Goal: Task Accomplishment & Management: Use online tool/utility

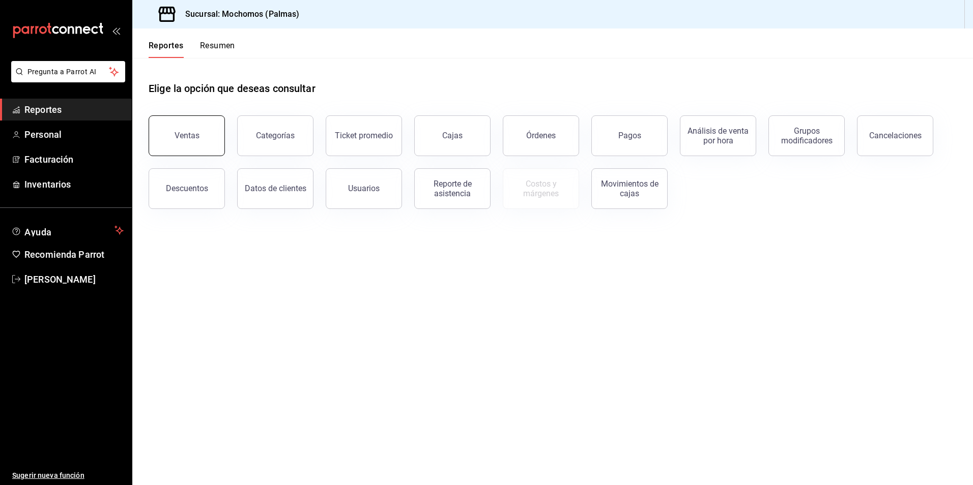
click at [205, 136] on button "Ventas" at bounding box center [187, 136] width 76 height 41
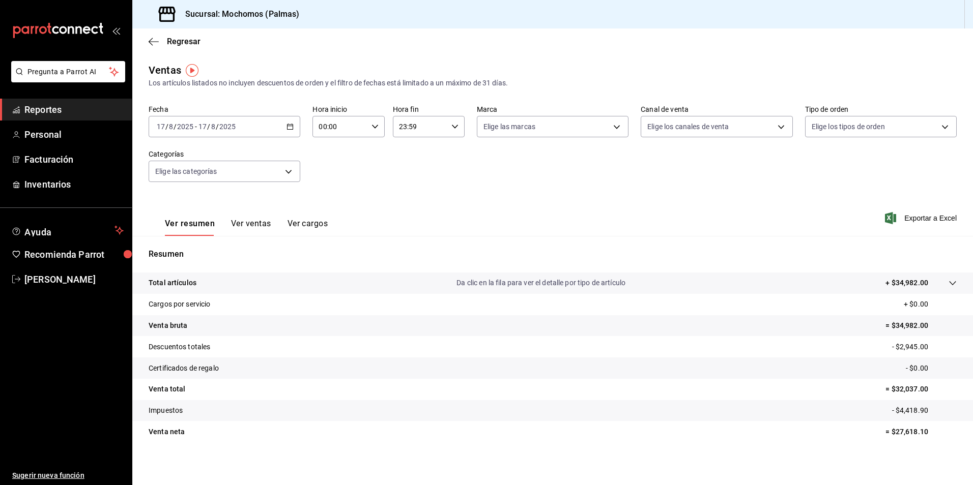
click at [290, 128] on icon "button" at bounding box center [289, 126] width 7 height 7
click at [192, 249] on span "Rango de fechas" at bounding box center [196, 249] width 79 height 11
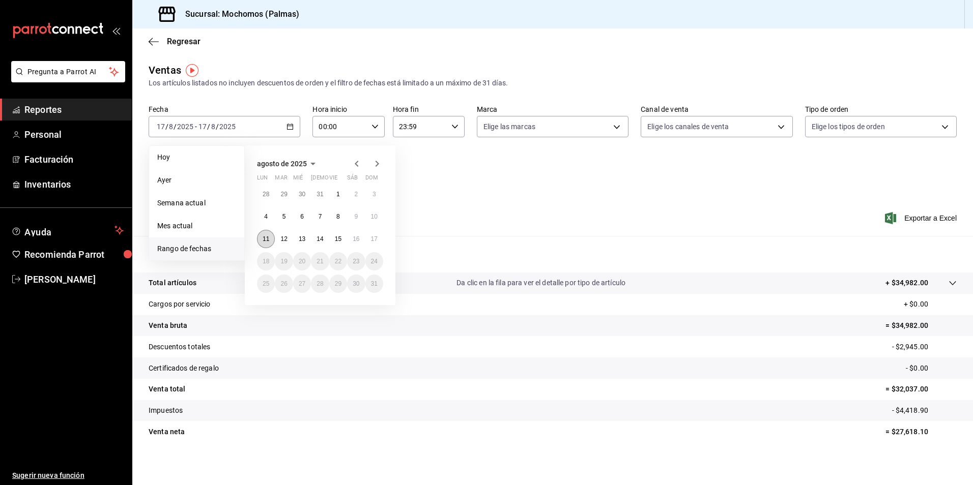
click at [267, 236] on abbr "11" at bounding box center [266, 239] width 7 height 7
click at [285, 238] on abbr "12" at bounding box center [283, 239] width 7 height 7
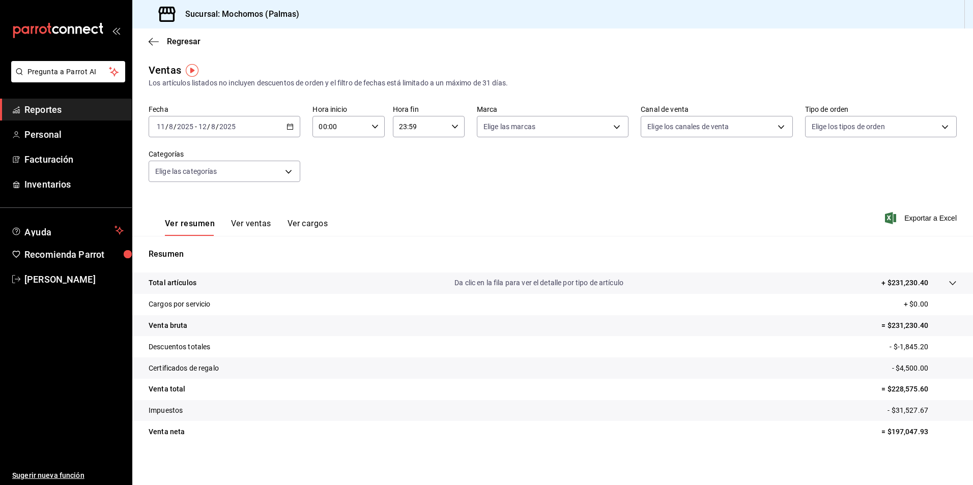
click at [372, 128] on \(Stroke\) "button" at bounding box center [375, 127] width 6 height 4
click at [330, 181] on button "05" at bounding box center [329, 173] width 32 height 20
type input "05:00"
click at [453, 125] on div at bounding box center [486, 242] width 973 height 485
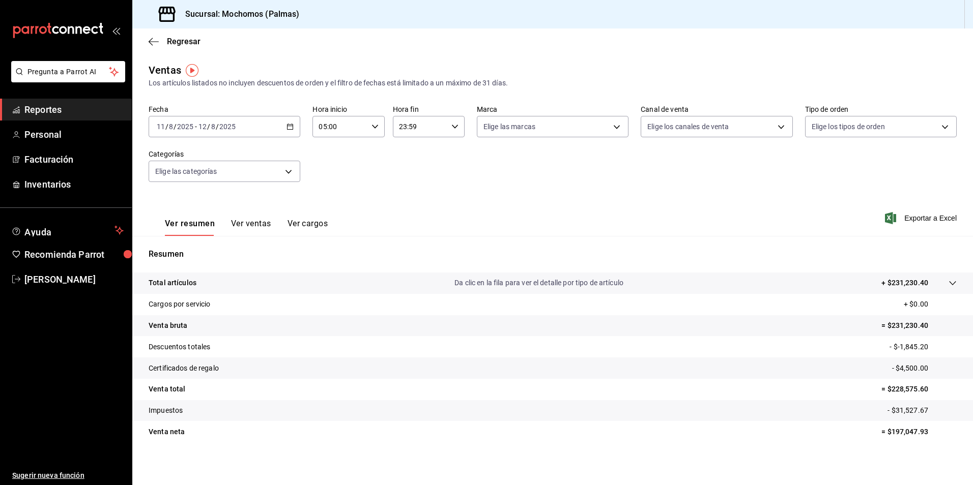
click at [452, 128] on \(Stroke\) "button" at bounding box center [455, 127] width 6 height 4
click at [407, 178] on button "05" at bounding box center [408, 173] width 32 height 20
click at [444, 145] on button "00" at bounding box center [444, 152] width 32 height 20
type input "05:00"
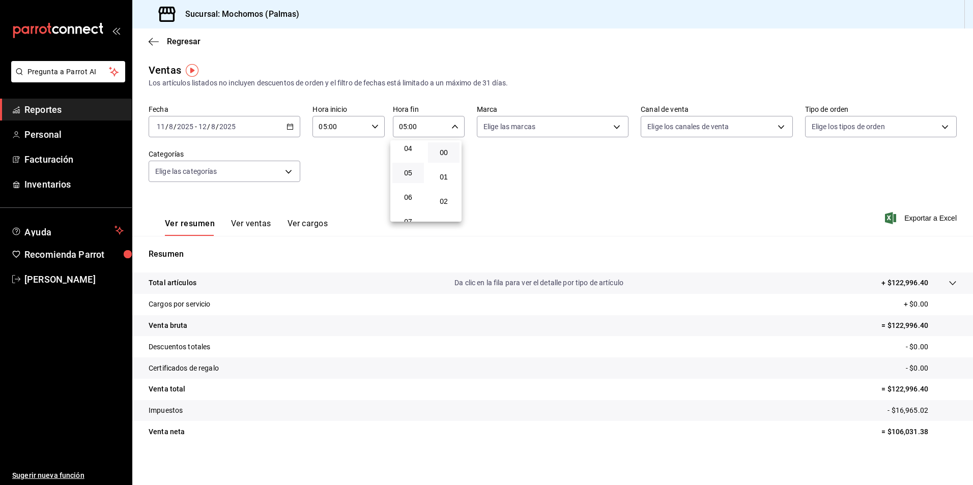
drag, startPoint x: 929, startPoint y: 431, endPoint x: 893, endPoint y: 434, distance: 35.7
click at [893, 434] on div at bounding box center [486, 242] width 973 height 485
drag, startPoint x: 918, startPoint y: 433, endPoint x: 885, endPoint y: 441, distance: 34.6
click at [885, 441] on tr "Venta neta = $106,031.38" at bounding box center [552, 431] width 841 height 21
copy p "106,031.38"
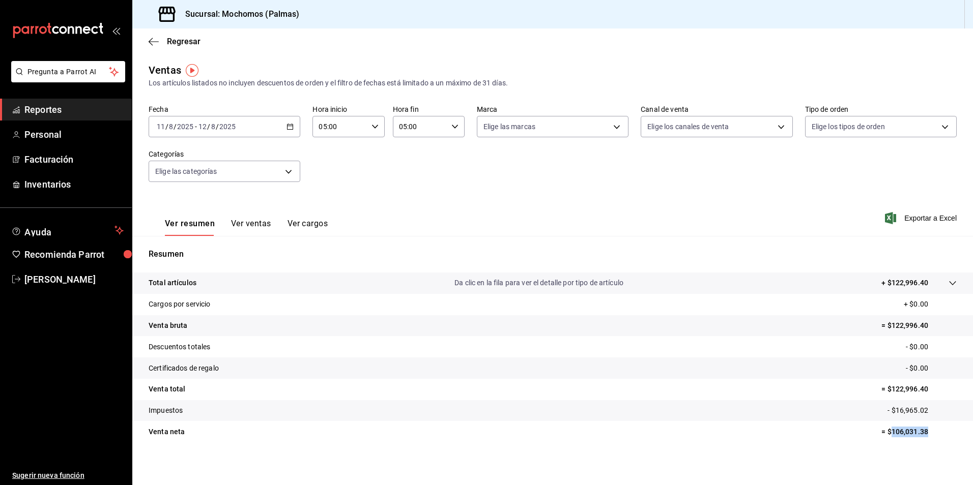
click at [292, 128] on \(Stroke\) "button" at bounding box center [290, 127] width 6 height 6
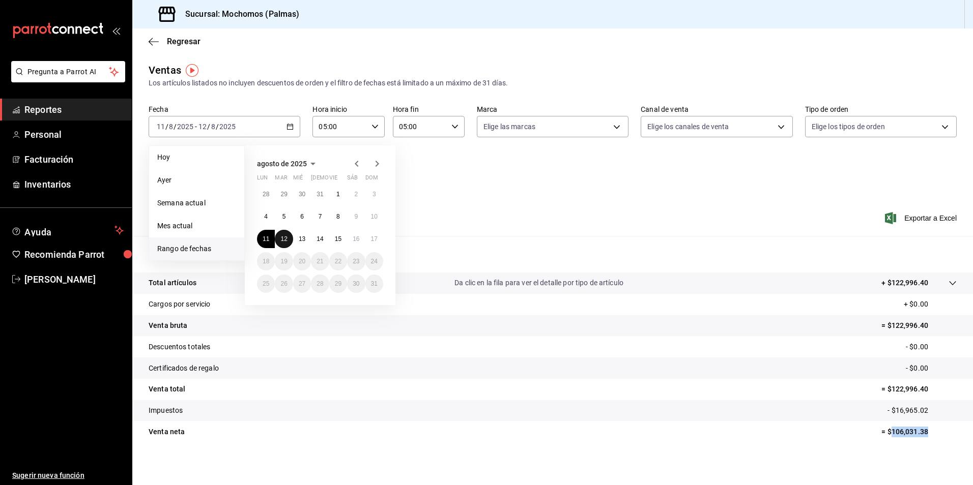
click at [284, 240] on abbr "12" at bounding box center [283, 239] width 7 height 7
click at [297, 240] on button "13" at bounding box center [302, 239] width 18 height 18
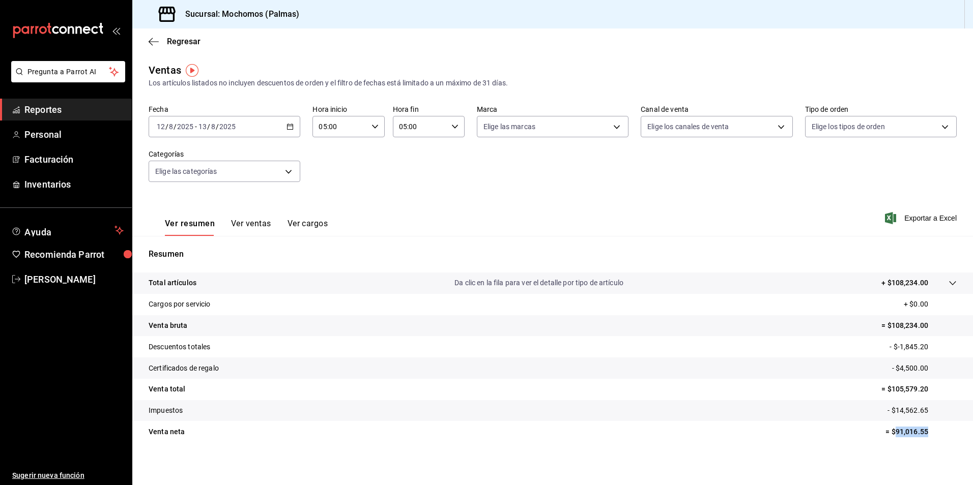
drag, startPoint x: 928, startPoint y: 431, endPoint x: 888, endPoint y: 438, distance: 39.7
click at [888, 438] on tr "Venta neta = $91,016.55" at bounding box center [552, 431] width 841 height 21
copy p "91,016.55"
click at [294, 133] on div "[DATE] [DATE] - [DATE] [DATE]" at bounding box center [225, 126] width 152 height 21
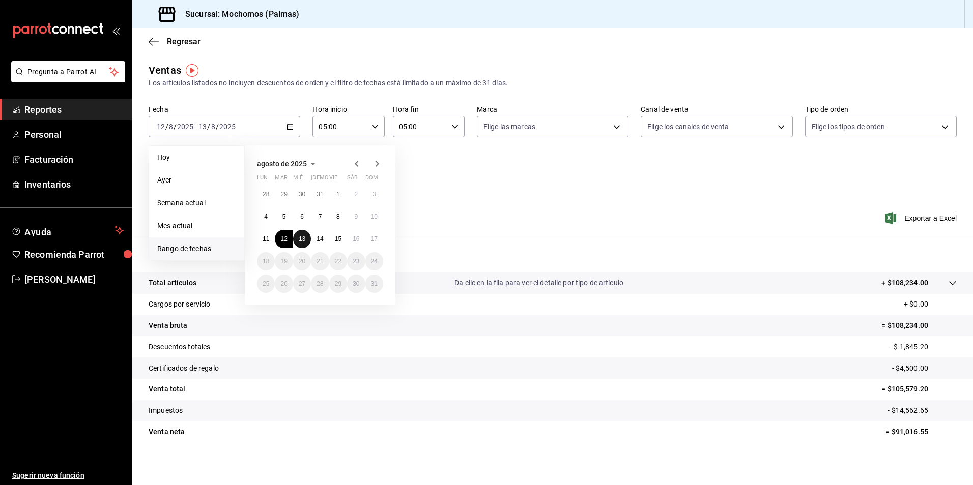
click at [301, 239] on abbr "13" at bounding box center [302, 239] width 7 height 7
click at [316, 238] on abbr "14" at bounding box center [319, 239] width 7 height 7
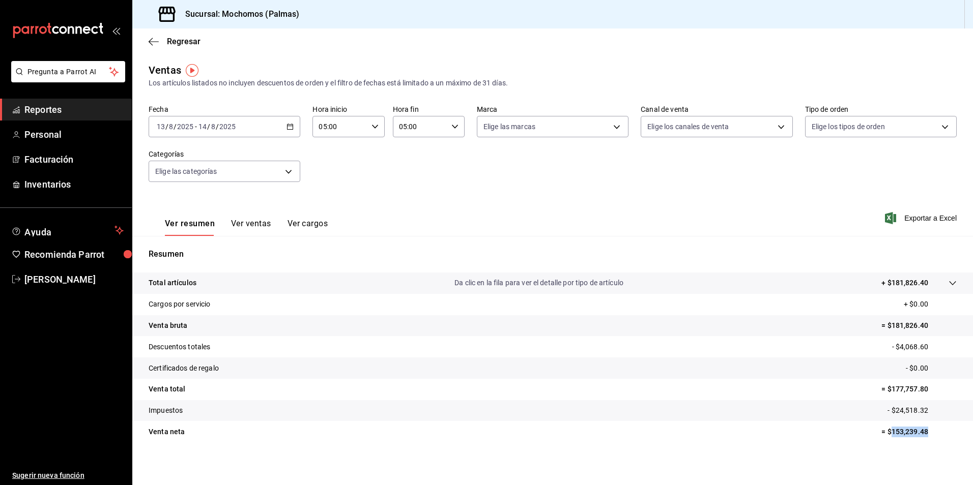
drag, startPoint x: 924, startPoint y: 437, endPoint x: 883, endPoint y: 441, distance: 41.0
click at [883, 441] on tr "Venta neta = $153,239.48" at bounding box center [552, 431] width 841 height 21
copy p "153,239.48"
click at [291, 125] on \(Stroke\) "button" at bounding box center [290, 127] width 6 height 6
drag, startPoint x: 355, startPoint y: 192, endPoint x: 328, endPoint y: 181, distance: 28.9
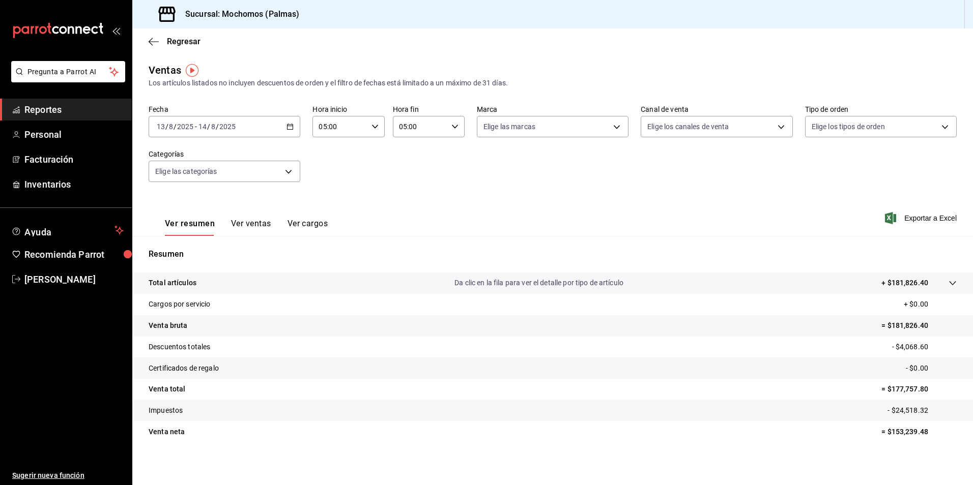
click at [354, 191] on div "Fecha [DATE] [DATE] - [DATE] [DATE] Hora inicio 05:00 Hora inicio Hora fin 05:0…" at bounding box center [553, 150] width 808 height 90
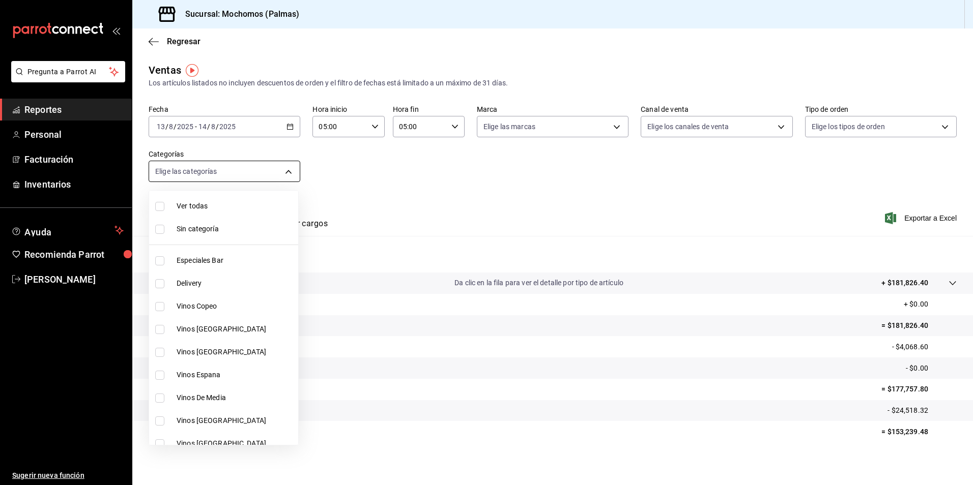
click at [290, 171] on body "Pregunta a Parrot AI Reportes Personal Facturación Inventarios Ayuda Recomienda…" at bounding box center [486, 242] width 973 height 485
click at [290, 126] on div at bounding box center [486, 242] width 973 height 485
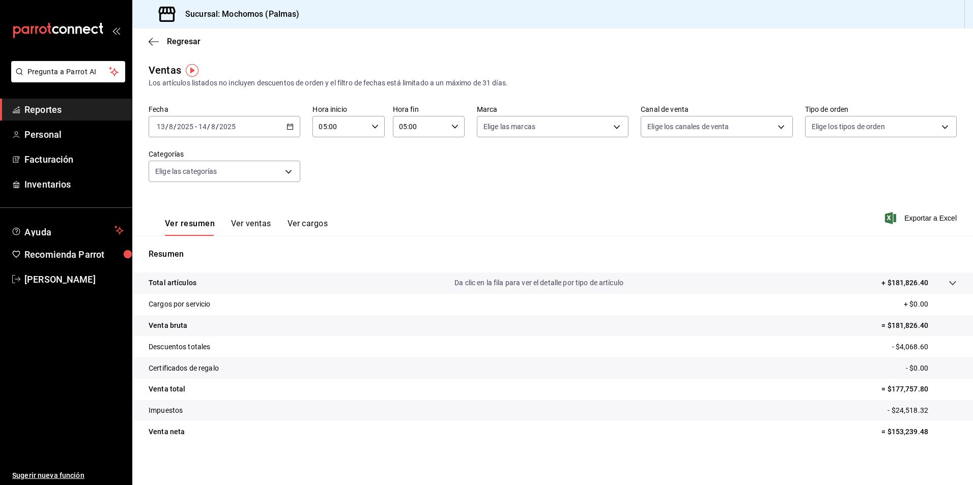
click at [290, 126] on icon "button" at bounding box center [289, 126] width 7 height 7
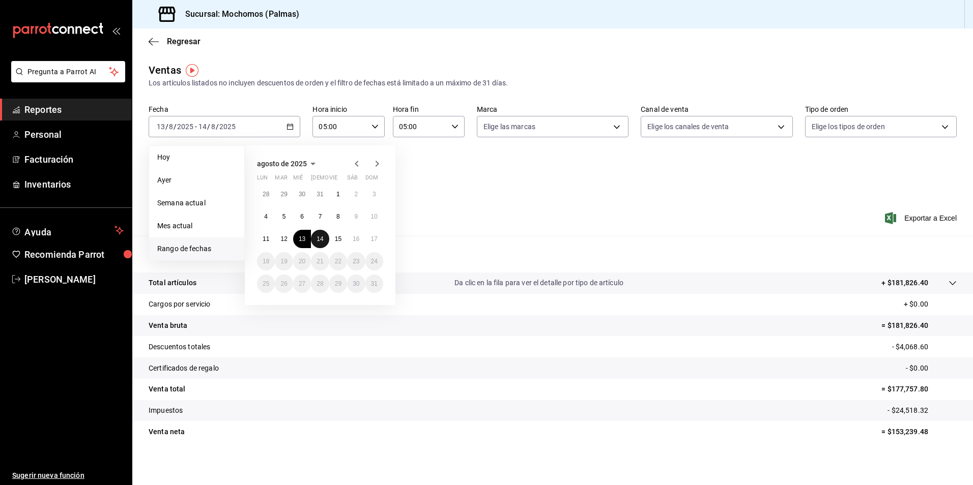
click at [322, 240] on abbr "14" at bounding box center [319, 239] width 7 height 7
click at [335, 241] on abbr "15" at bounding box center [338, 239] width 7 height 7
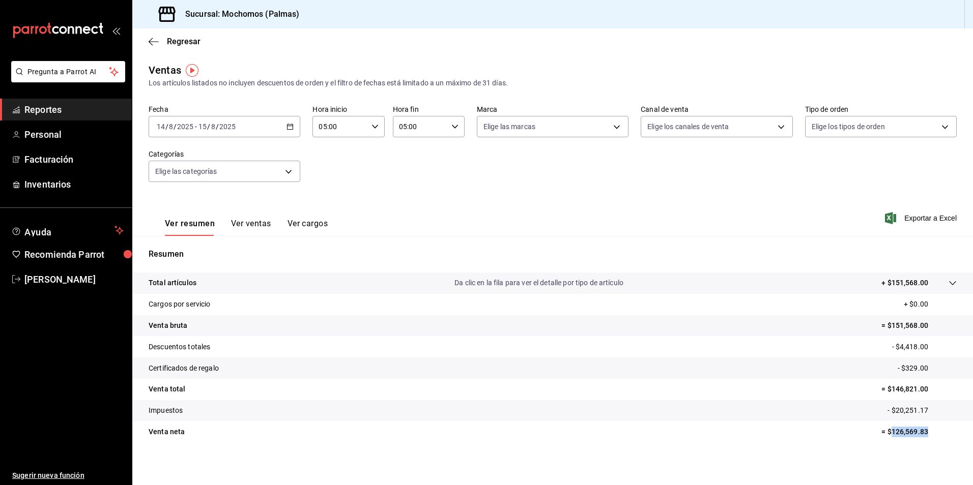
drag, startPoint x: 929, startPoint y: 437, endPoint x: 885, endPoint y: 441, distance: 43.9
click at [885, 441] on tr "Venta neta = $126,569.83" at bounding box center [552, 431] width 841 height 21
copy p "126,569.83"
click at [286, 119] on div "[DATE] [DATE] - [DATE] [DATE]" at bounding box center [225, 126] width 152 height 21
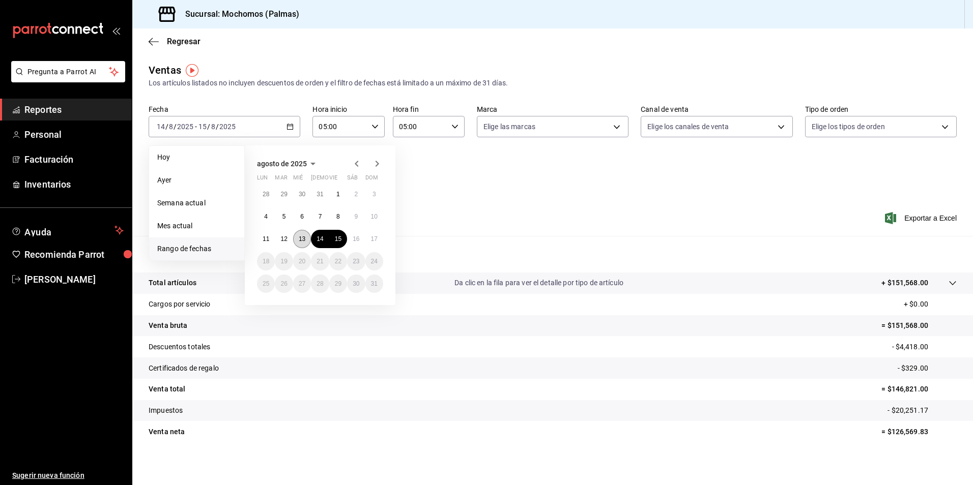
click at [305, 241] on abbr "13" at bounding box center [302, 239] width 7 height 7
click at [315, 241] on button "14" at bounding box center [320, 239] width 18 height 18
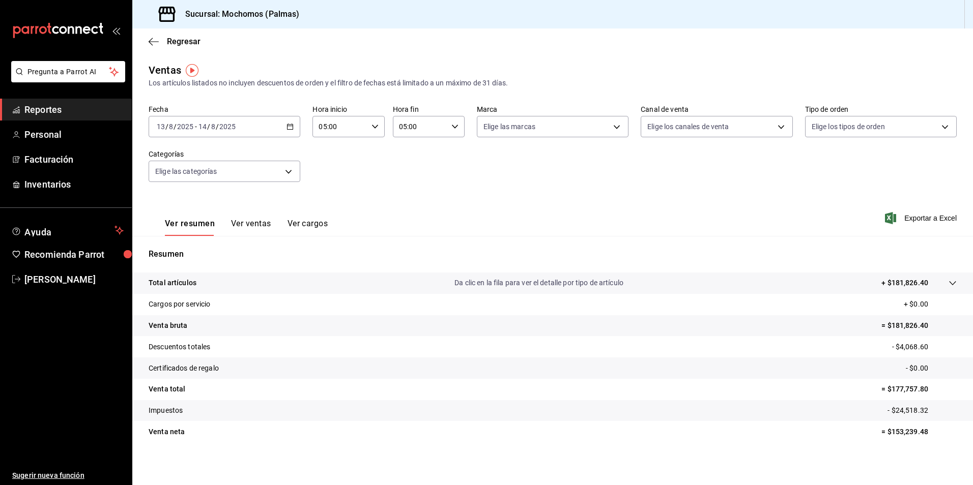
click at [65, 112] on span "Reportes" at bounding box center [73, 110] width 99 height 14
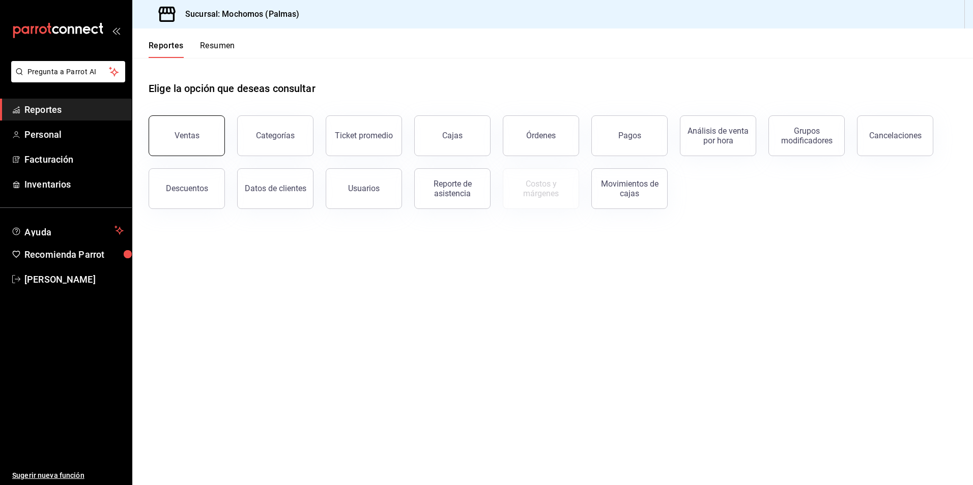
click at [165, 138] on button "Ventas" at bounding box center [187, 136] width 76 height 41
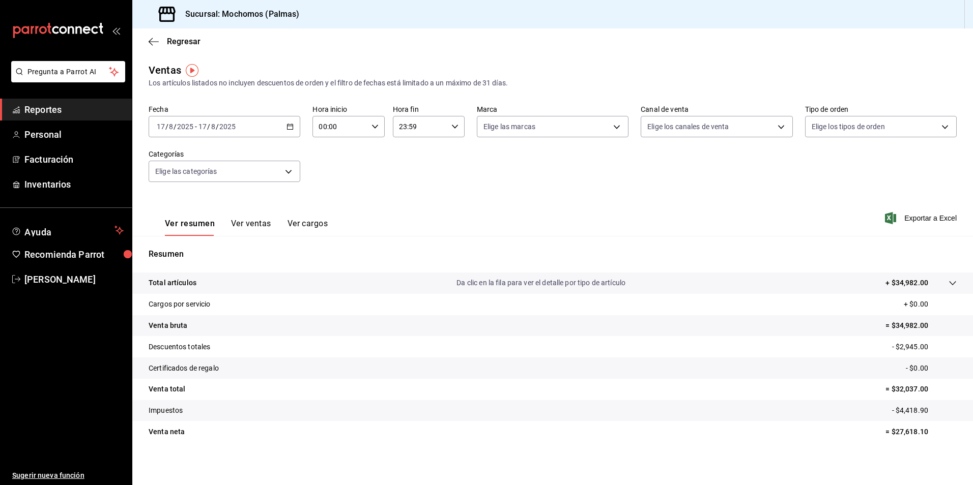
click at [288, 126] on \(Stroke\) "button" at bounding box center [290, 126] width 6 height 1
click at [182, 248] on span "Rango de fechas" at bounding box center [196, 249] width 79 height 11
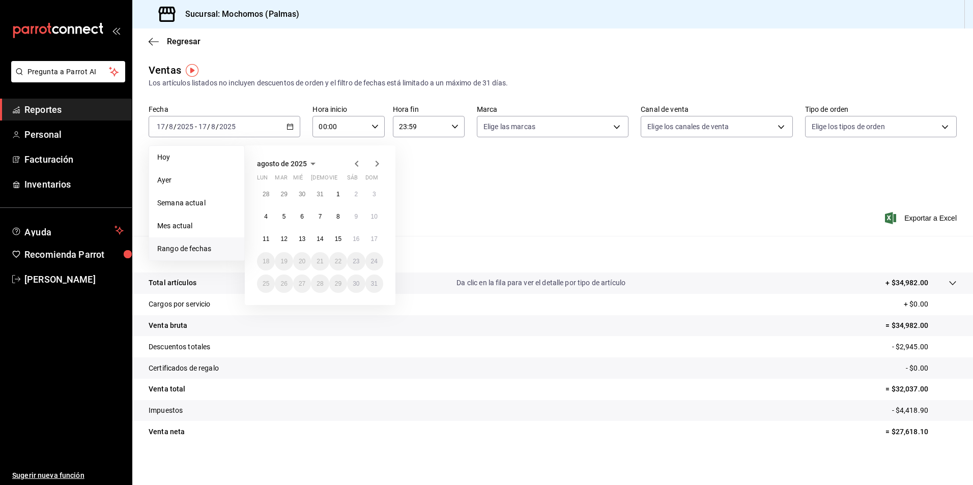
click at [378, 129] on div "00:00 Hora inicio" at bounding box center [348, 126] width 72 height 21
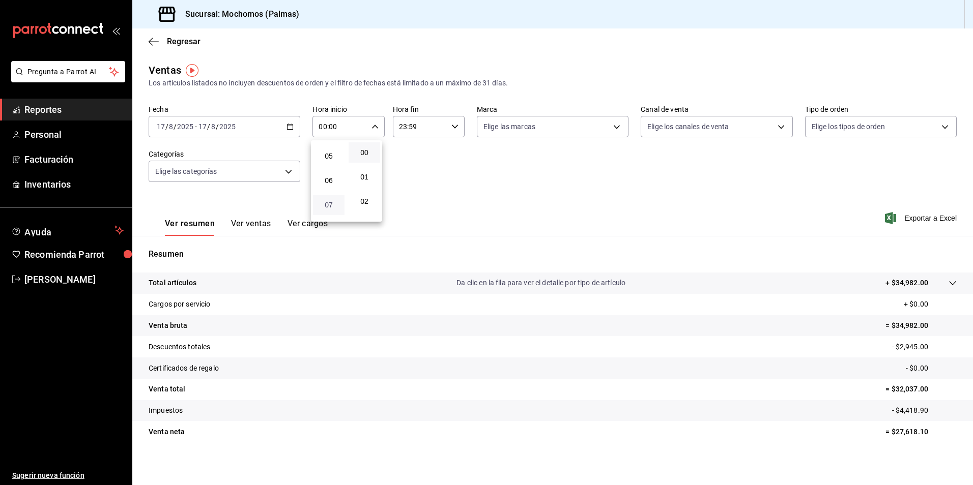
scroll to position [102, 0]
click at [330, 174] on span "05" at bounding box center [328, 173] width 19 height 8
type input "05:00"
click at [453, 127] on div at bounding box center [486, 242] width 973 height 485
click at [453, 127] on \(Stroke\) "button" at bounding box center [455, 127] width 6 height 4
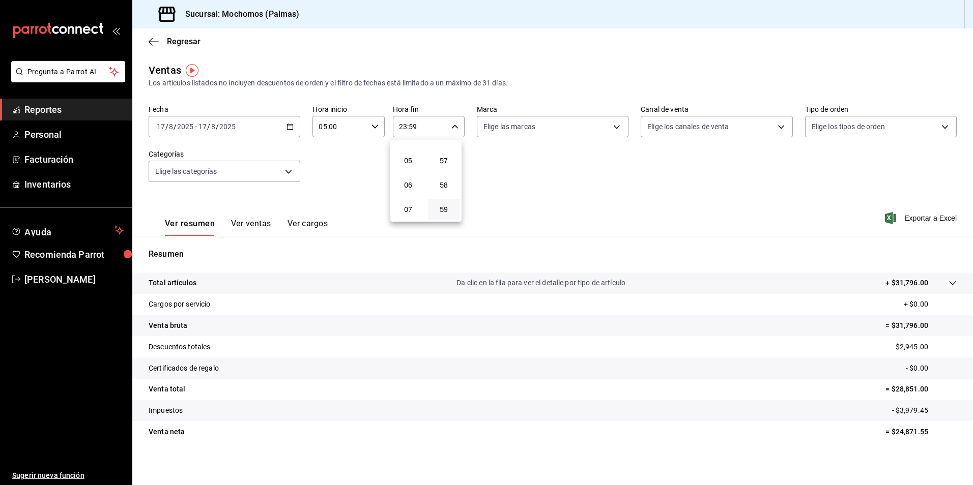
scroll to position [98, 0]
click at [407, 173] on span "05" at bounding box center [407, 177] width 19 height 8
click at [452, 126] on div at bounding box center [486, 242] width 973 height 485
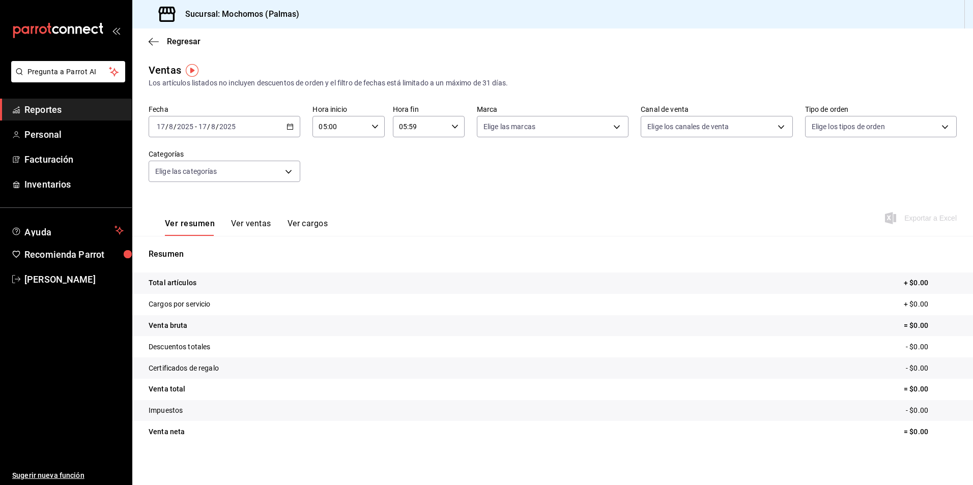
click at [452, 126] on icon "button" at bounding box center [454, 126] width 7 height 7
click at [449, 155] on span "00" at bounding box center [443, 153] width 19 height 8
click at [560, 163] on div at bounding box center [486, 242] width 973 height 485
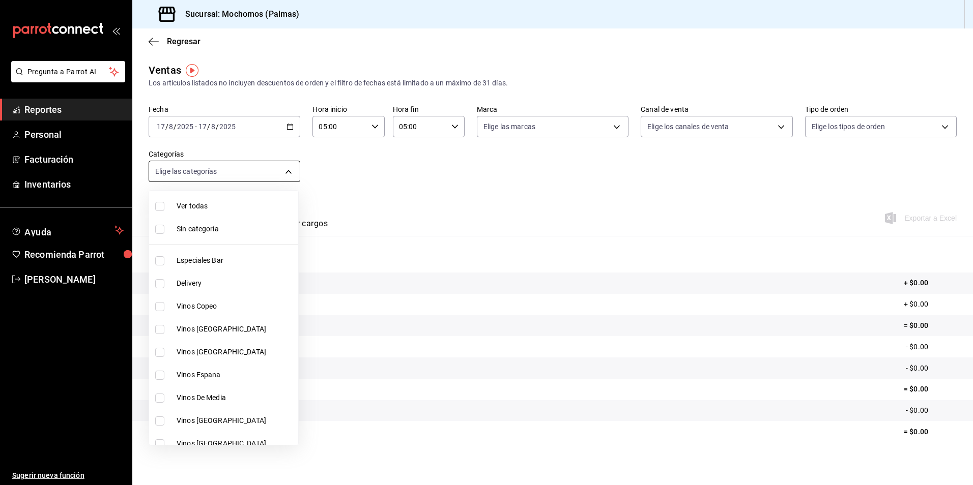
click at [287, 172] on body "Pregunta a Parrot AI Reportes Personal Facturación Inventarios Ayuda Recomienda…" at bounding box center [486, 242] width 973 height 485
click at [288, 125] on div at bounding box center [486, 242] width 973 height 485
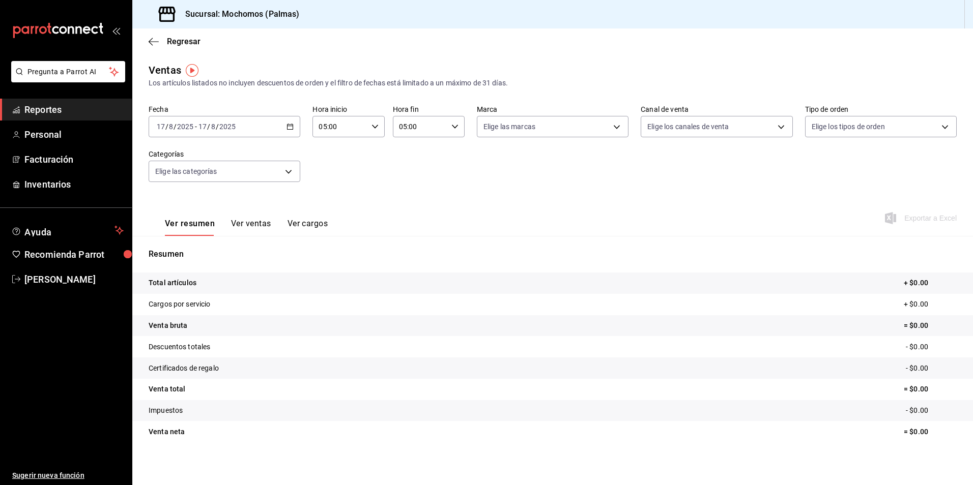
click at [288, 125] on icon "button" at bounding box center [289, 126] width 7 height 7
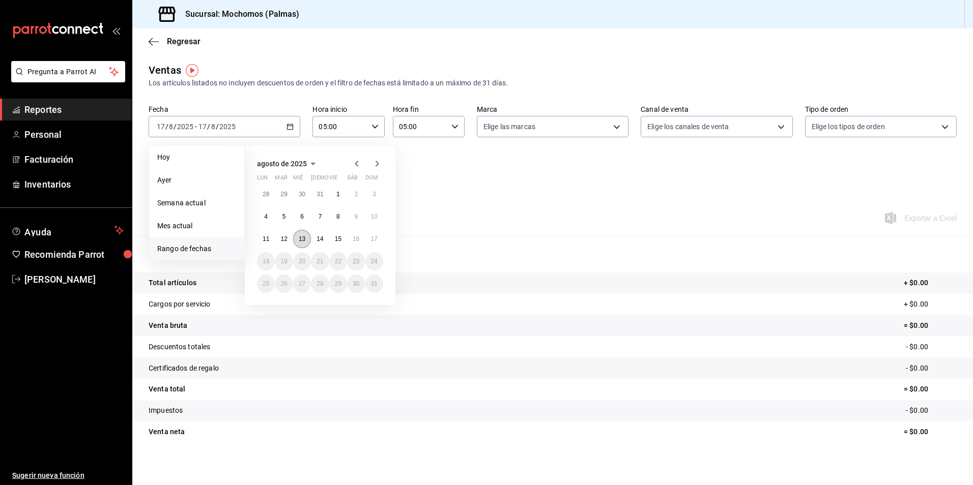
click at [304, 239] on abbr "13" at bounding box center [302, 239] width 7 height 7
click at [315, 238] on button "14" at bounding box center [320, 239] width 18 height 18
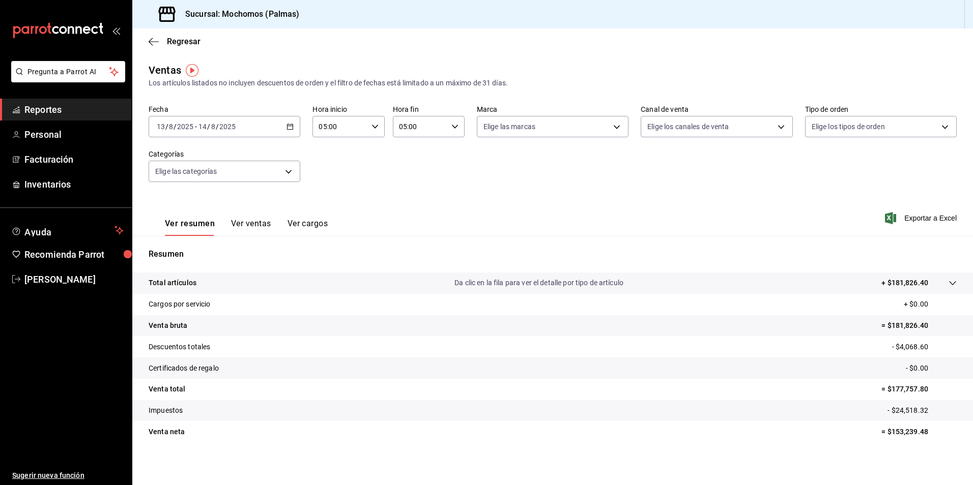
click at [292, 129] on icon "button" at bounding box center [289, 126] width 7 height 7
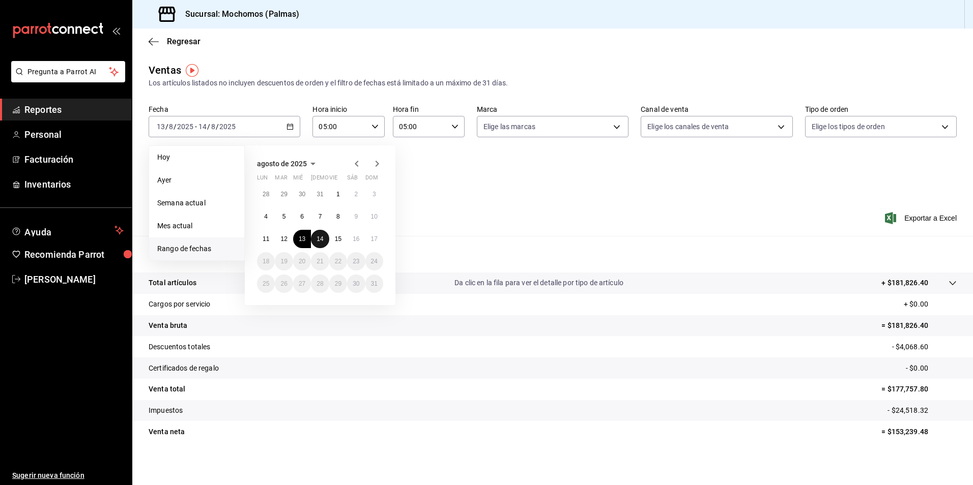
click at [318, 236] on abbr "14" at bounding box center [319, 239] width 7 height 7
click at [333, 236] on button "15" at bounding box center [338, 239] width 18 height 18
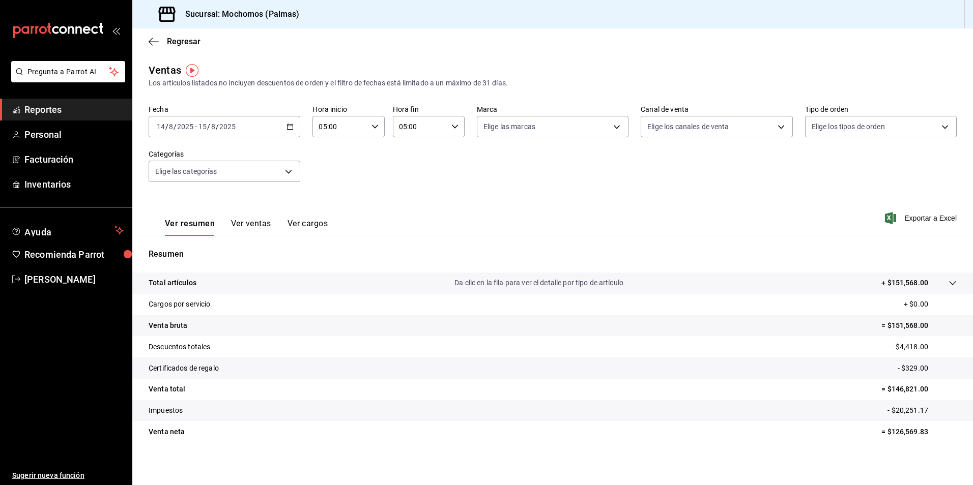
click at [287, 126] on \(Stroke\) "button" at bounding box center [290, 126] width 6 height 1
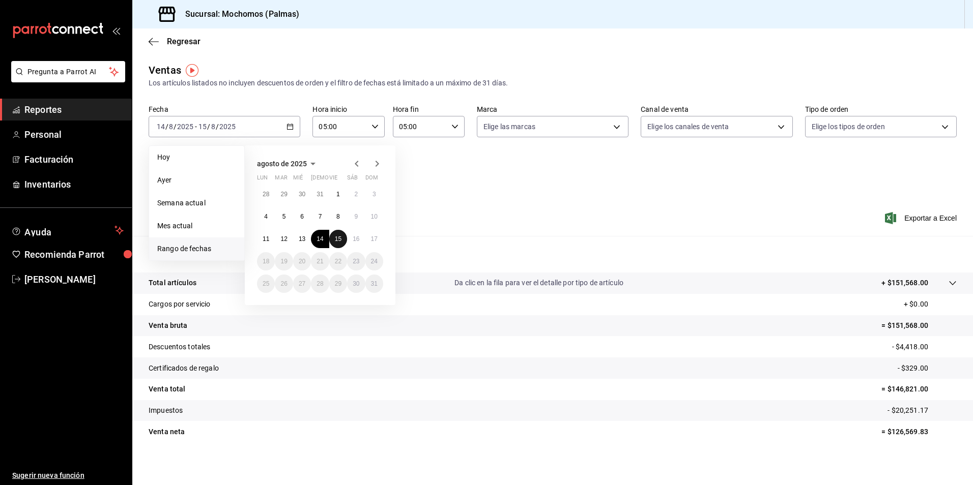
click at [338, 237] on abbr "15" at bounding box center [338, 239] width 7 height 7
click at [355, 237] on abbr "16" at bounding box center [356, 239] width 7 height 7
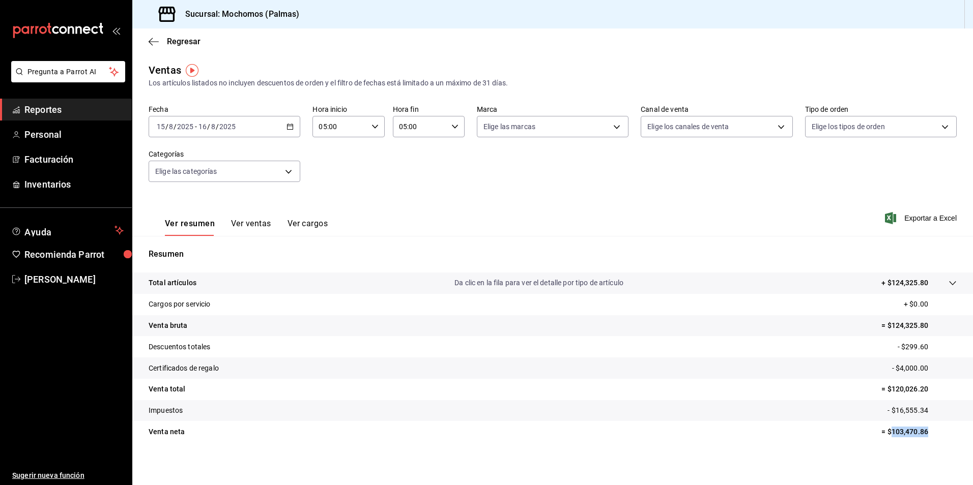
drag, startPoint x: 935, startPoint y: 435, endPoint x: 883, endPoint y: 441, distance: 51.8
click at [883, 441] on tr "Venta neta = $103,470.86" at bounding box center [552, 431] width 841 height 21
copy p "103,470.86"
click at [291, 129] on icon "button" at bounding box center [289, 126] width 7 height 7
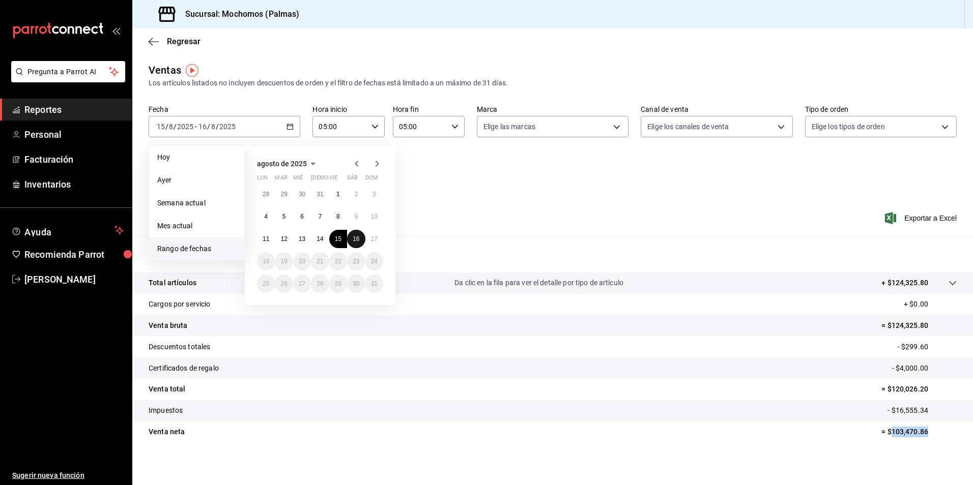
click at [359, 240] on abbr "16" at bounding box center [356, 239] width 7 height 7
click at [374, 240] on abbr "17" at bounding box center [374, 239] width 7 height 7
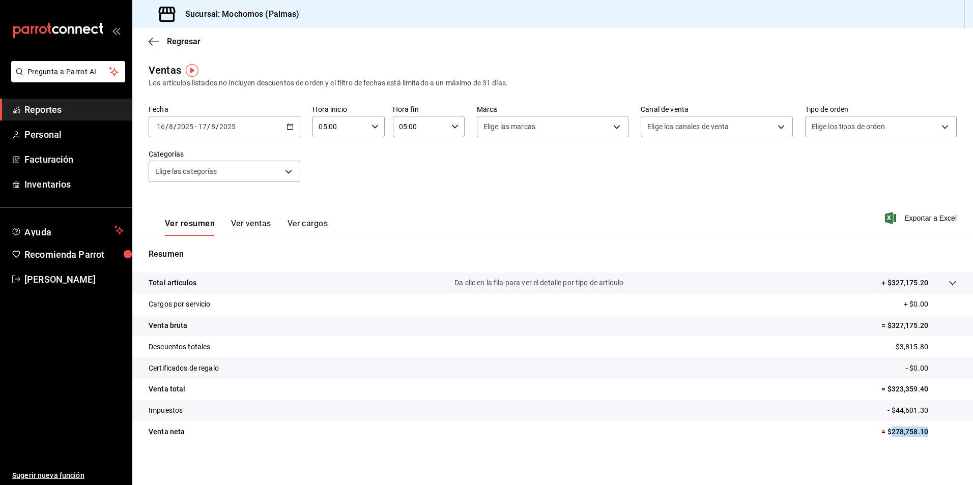
drag, startPoint x: 938, startPoint y: 433, endPoint x: 882, endPoint y: 438, distance: 56.2
click at [882, 438] on tr "Venta neta = $278,758.10" at bounding box center [552, 431] width 841 height 21
copy p "278,758.10"
click at [291, 126] on icon "button" at bounding box center [289, 126] width 7 height 7
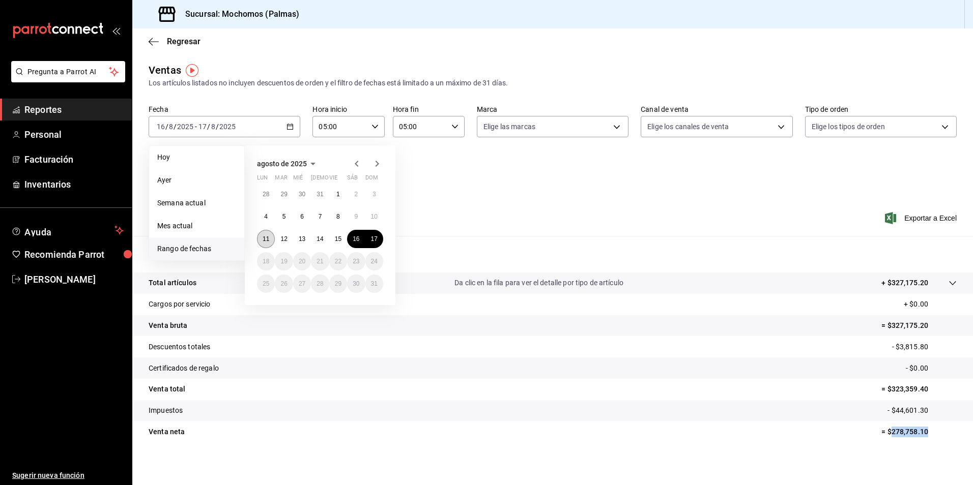
click at [271, 239] on button "11" at bounding box center [266, 239] width 18 height 18
click at [369, 237] on button "17" at bounding box center [374, 239] width 18 height 18
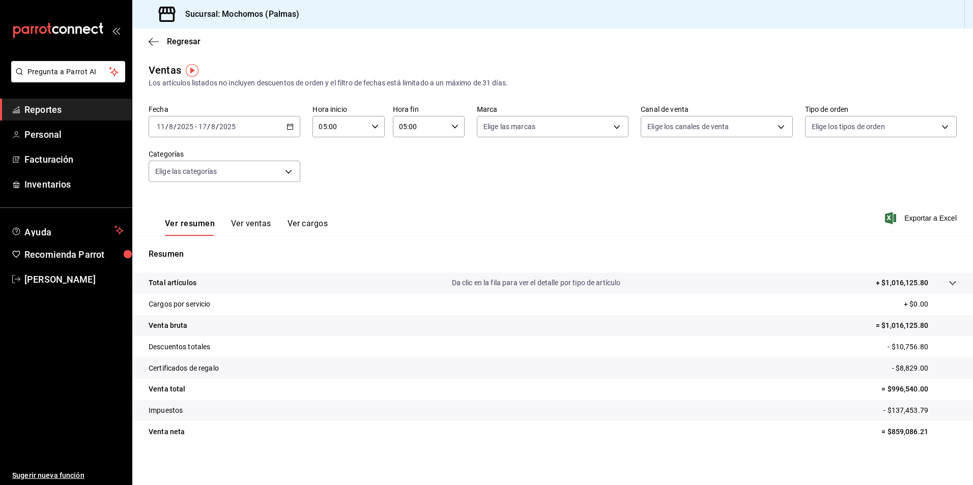
click at [453, 127] on \(Stroke\) "button" at bounding box center [455, 127] width 6 height 4
click at [408, 211] on span "23" at bounding box center [407, 210] width 19 height 8
click at [450, 216] on button "59" at bounding box center [444, 209] width 32 height 20
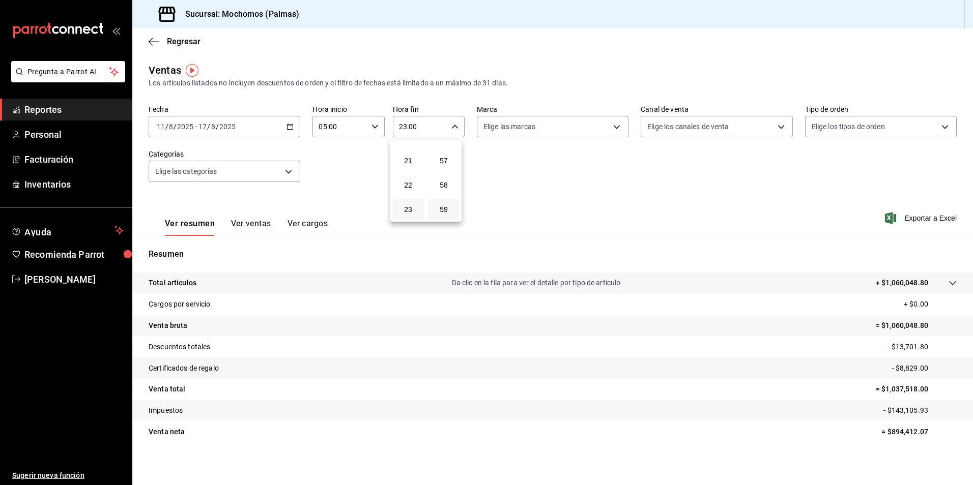
type input "23:59"
click at [525, 206] on div at bounding box center [486, 242] width 973 height 485
click at [454, 131] on div "23:59 Hora fin" at bounding box center [429, 126] width 72 height 21
click at [408, 213] on span "23" at bounding box center [407, 210] width 19 height 8
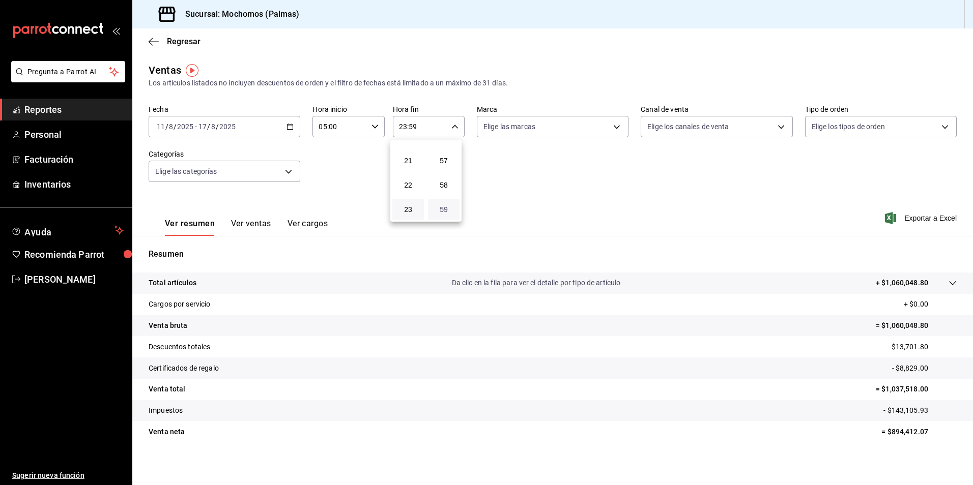
click at [443, 209] on span "59" at bounding box center [443, 210] width 19 height 8
click at [622, 203] on div at bounding box center [486, 242] width 973 height 485
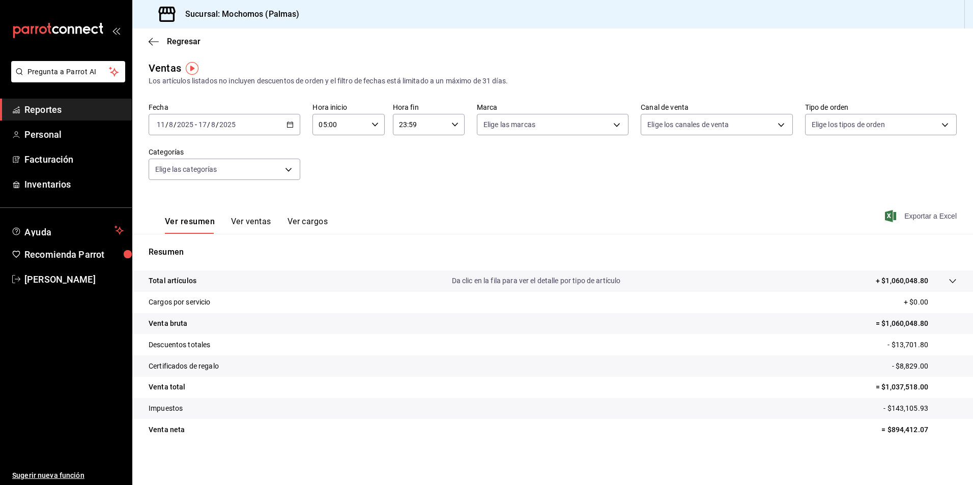
click at [901, 219] on span "Exportar a Excel" at bounding box center [922, 216] width 70 height 12
